Goal: Feedback & Contribution: Leave review/rating

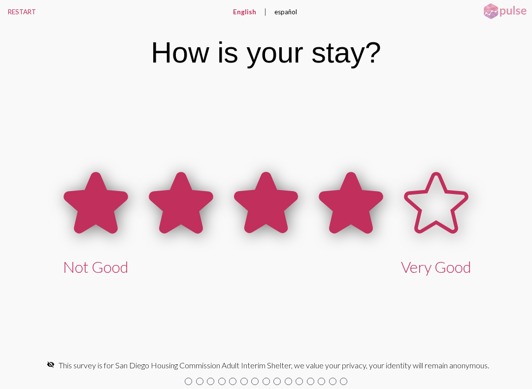
click at [361, 204] on icon at bounding box center [350, 203] width 61 height 58
click at [436, 191] on icon at bounding box center [436, 203] width 61 height 58
